Goal: Task Accomplishment & Management: Manage account settings

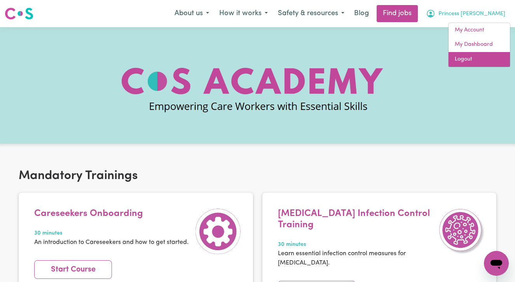
click at [470, 54] on link "Logout" at bounding box center [479, 59] width 61 height 15
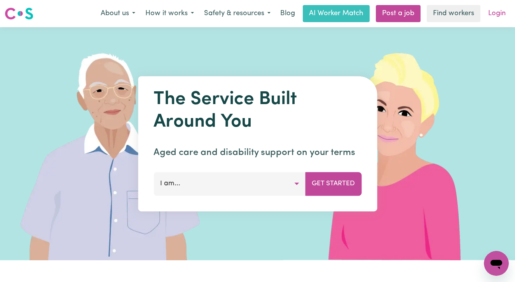
click at [489, 14] on link "Login" at bounding box center [497, 13] width 27 height 17
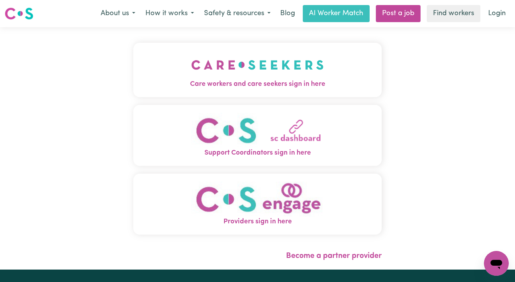
click at [231, 72] on img "Care workers and care seekers sign in here" at bounding box center [257, 65] width 133 height 29
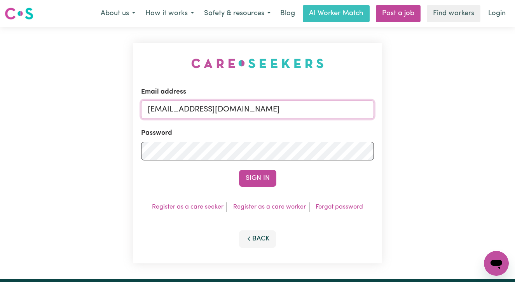
drag, startPoint x: 255, startPoint y: 107, endPoint x: 0, endPoint y: 100, distance: 255.2
click at [0, 100] on div "Email address [EMAIL_ADDRESS][DOMAIN_NAME] Password Sign In Register as a care …" at bounding box center [257, 153] width 515 height 252
paste input "[EMAIL_ADDRESS][DOMAIN_NAME]"
type input "[EMAIL_ADDRESS][DOMAIN_NAME]"
click at [239, 170] on button "Sign In" at bounding box center [257, 178] width 37 height 17
